Goal: Transaction & Acquisition: Book appointment/travel/reservation

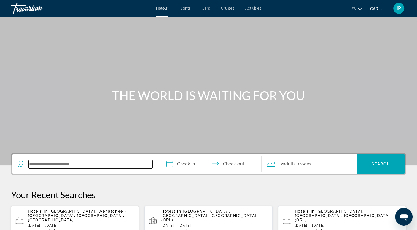
click at [103, 165] on input "Search hotel destination" at bounding box center [91, 164] width 124 height 8
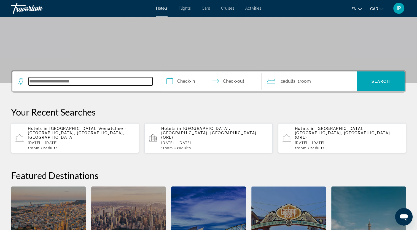
scroll to position [135, 0]
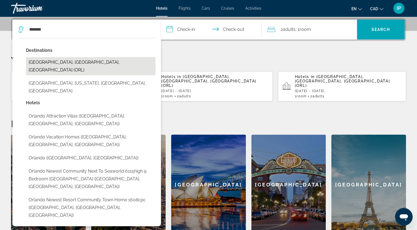
click at [79, 62] on button "[GEOGRAPHIC_DATA], [GEOGRAPHIC_DATA], [GEOGRAPHIC_DATA] (ORL)" at bounding box center [91, 66] width 130 height 18
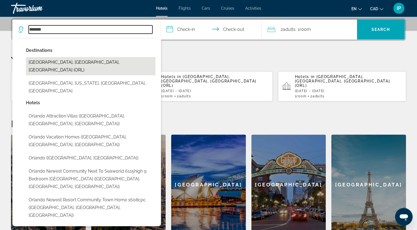
type input "**********"
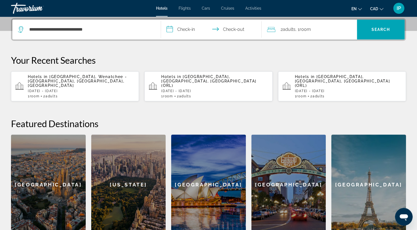
click at [186, 32] on input "**********" at bounding box center [212, 31] width 103 height 22
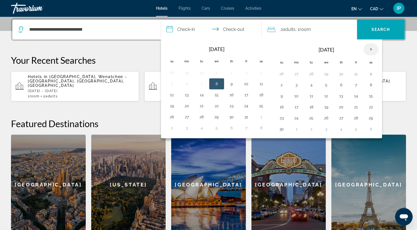
click at [369, 48] on th "Next month" at bounding box center [371, 49] width 15 height 12
click at [227, 119] on button "26" at bounding box center [231, 118] width 9 height 8
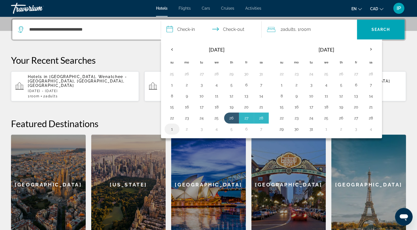
click at [170, 129] on button "1" at bounding box center [172, 129] width 9 height 8
type input "**********"
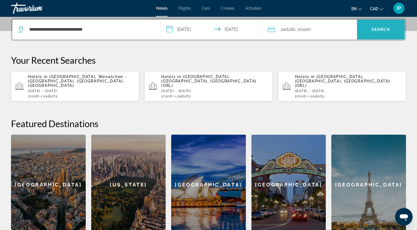
click at [369, 27] on span "Search" at bounding box center [381, 29] width 48 height 13
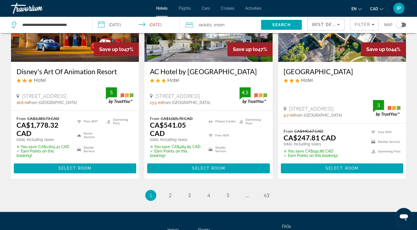
scroll to position [768, 0]
click at [170, 192] on span "2" at bounding box center [170, 195] width 3 height 6
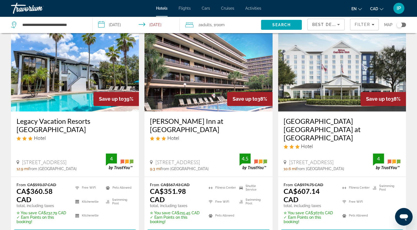
scroll to position [776, 0]
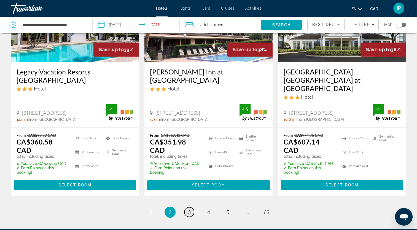
click at [191, 207] on link "page 3" at bounding box center [189, 212] width 10 height 10
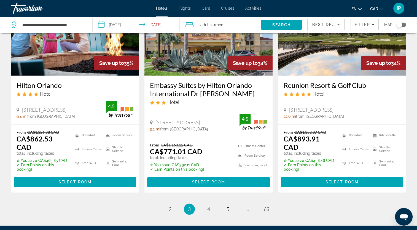
scroll to position [772, 0]
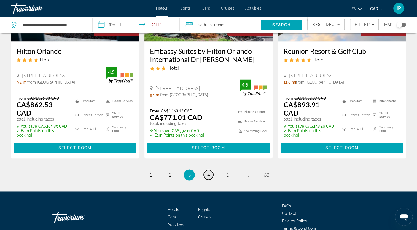
click at [207, 170] on link "page 4" at bounding box center [209, 175] width 10 height 10
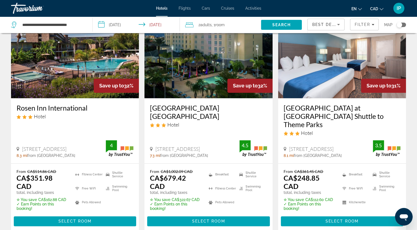
scroll to position [784, 0]
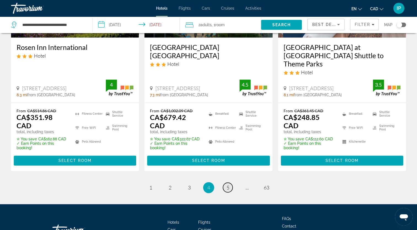
click at [227, 184] on span "5" at bounding box center [228, 187] width 3 height 6
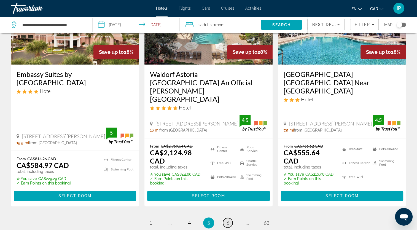
scroll to position [768, 0]
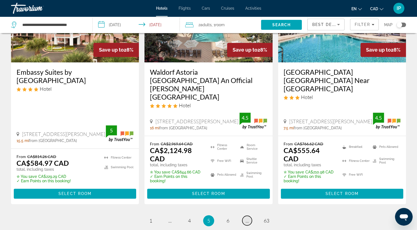
click at [244, 216] on link "page ..." at bounding box center [247, 221] width 10 height 10
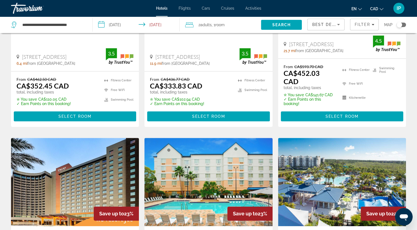
scroll to position [134, 0]
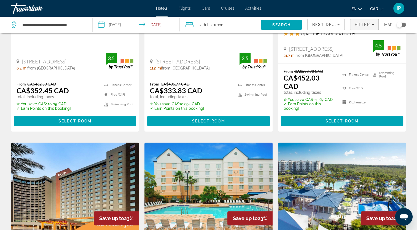
click at [363, 28] on span "Filters" at bounding box center [364, 24] width 28 height 13
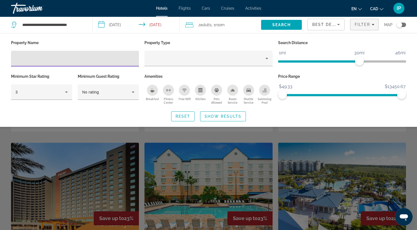
click at [96, 58] on input "Hotel Filters" at bounding box center [74, 58] width 119 height 7
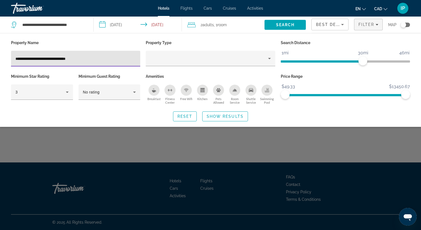
click at [17, 59] on input "**********" at bounding box center [75, 58] width 120 height 7
type input "**********"
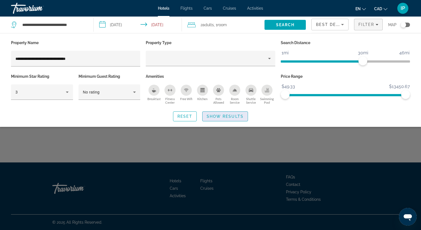
click at [235, 116] on span "Show Results" at bounding box center [225, 116] width 37 height 4
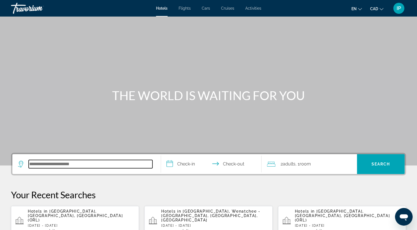
click at [75, 163] on input "Search hotel destination" at bounding box center [91, 164] width 124 height 8
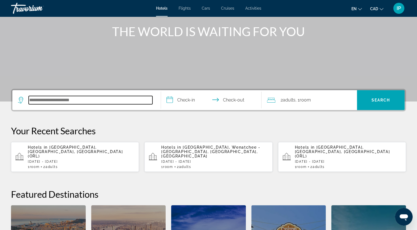
scroll to position [135, 0]
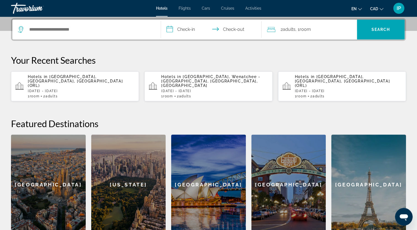
click at [55, 94] on span "Adults" at bounding box center [51, 96] width 12 height 4
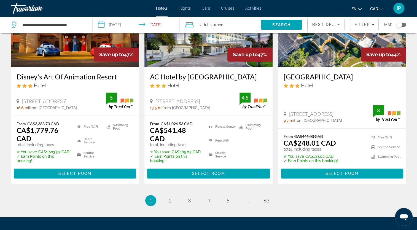
scroll to position [768, 0]
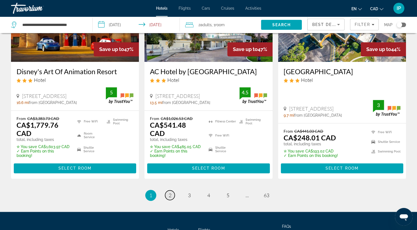
click at [170, 192] on span "2" at bounding box center [170, 195] width 3 height 6
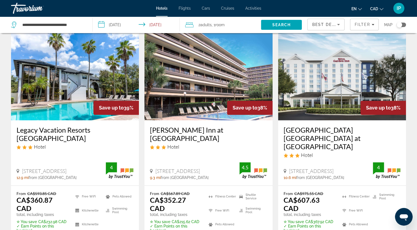
scroll to position [772, 0]
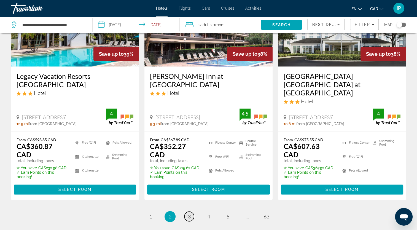
click at [189, 213] on span "3" at bounding box center [189, 216] width 3 height 6
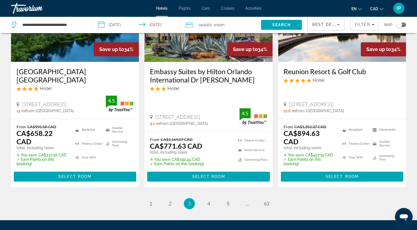
scroll to position [777, 0]
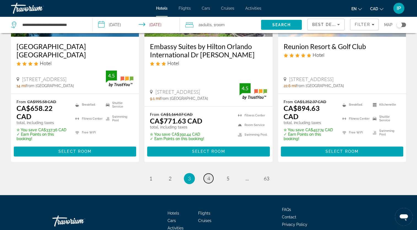
click at [208, 175] on span "4" at bounding box center [208, 178] width 3 height 6
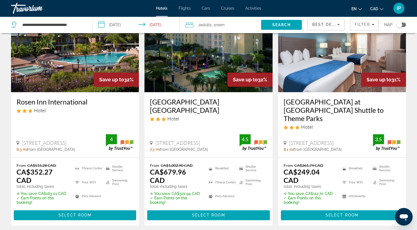
scroll to position [784, 0]
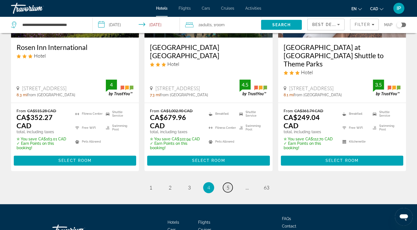
click at [227, 184] on span "5" at bounding box center [228, 187] width 3 height 6
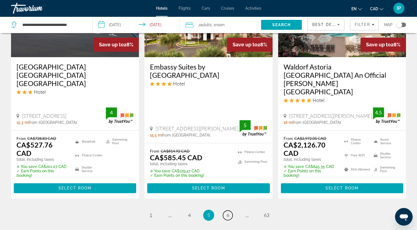
scroll to position [763, 0]
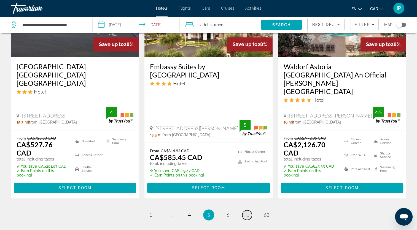
click at [243, 210] on link "page ..." at bounding box center [247, 215] width 10 height 10
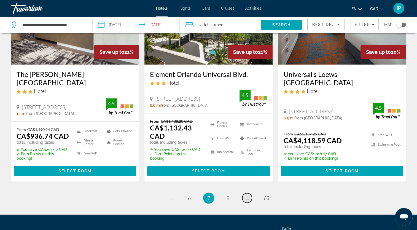
scroll to position [759, 0]
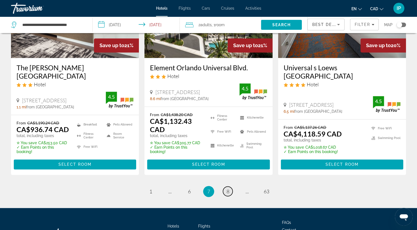
click at [227, 188] on span "8" at bounding box center [228, 191] width 3 height 6
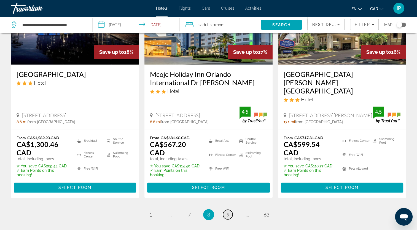
scroll to position [757, 0]
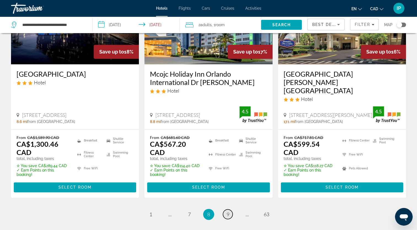
click at [227, 211] on span "9" at bounding box center [228, 214] width 3 height 6
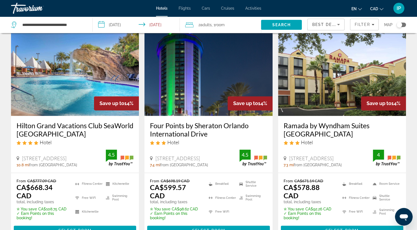
scroll to position [784, 0]
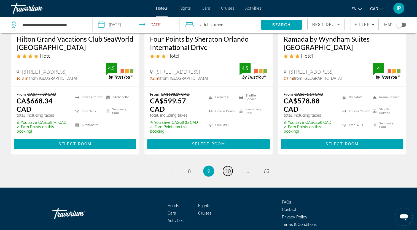
click at [229, 168] on span "10" at bounding box center [228, 171] width 6 height 6
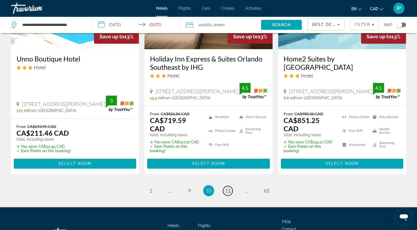
scroll to position [779, 0]
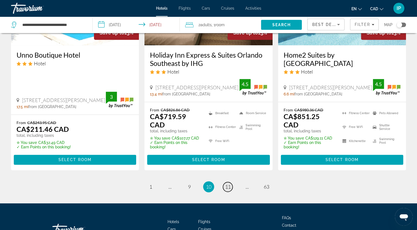
click at [226, 184] on span "11" at bounding box center [228, 187] width 6 height 6
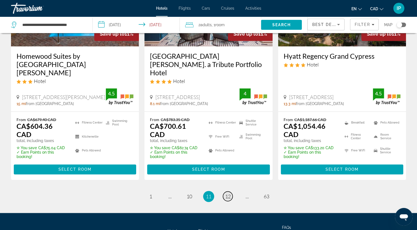
scroll to position [777, 0]
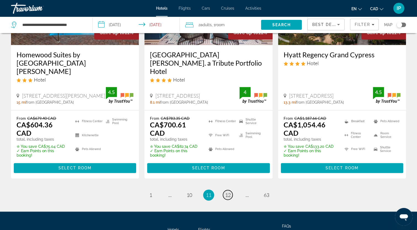
click at [230, 190] on link "page 12" at bounding box center [228, 195] width 10 height 10
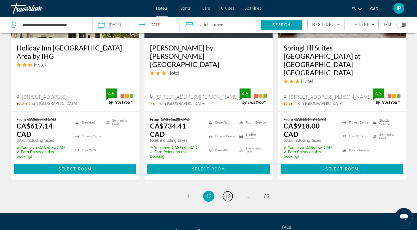
scroll to position [793, 0]
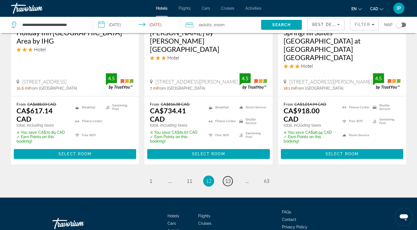
click at [230, 176] on link "page 13" at bounding box center [228, 181] width 10 height 10
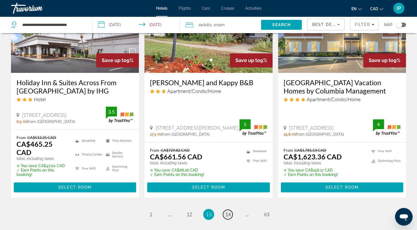
scroll to position [774, 0]
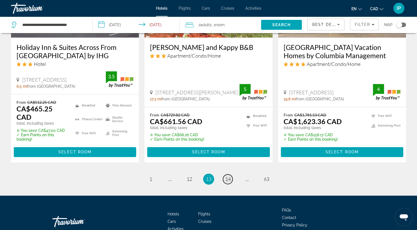
click at [227, 174] on link "page 14" at bounding box center [228, 179] width 10 height 10
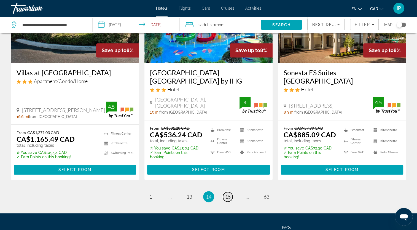
scroll to position [772, 0]
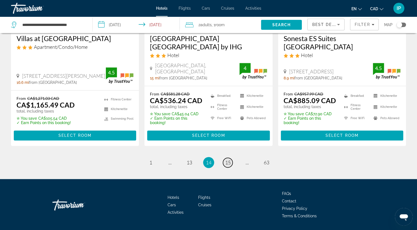
click at [227, 159] on span "15" at bounding box center [228, 162] width 6 height 6
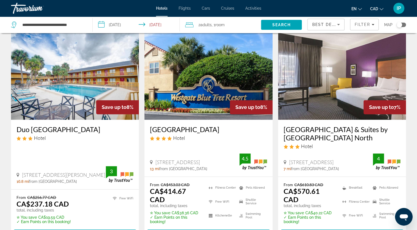
scroll to position [712, 0]
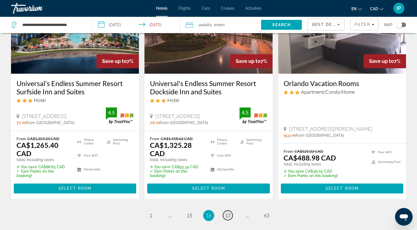
scroll to position [797, 0]
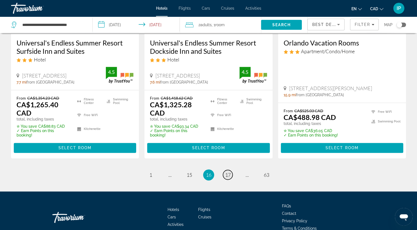
click at [228, 172] on span "17" at bounding box center [228, 175] width 6 height 6
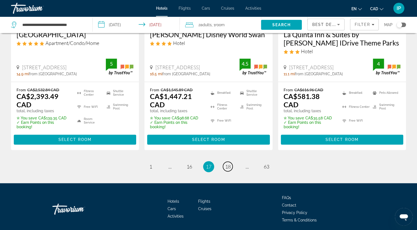
scroll to position [781, 0]
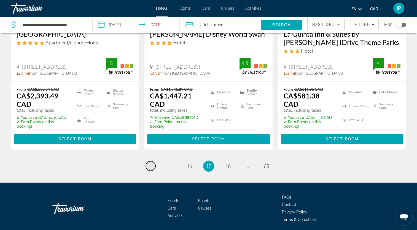
click at [150, 163] on span "1" at bounding box center [150, 166] width 3 height 6
